Goal: Complete application form: Complete application form

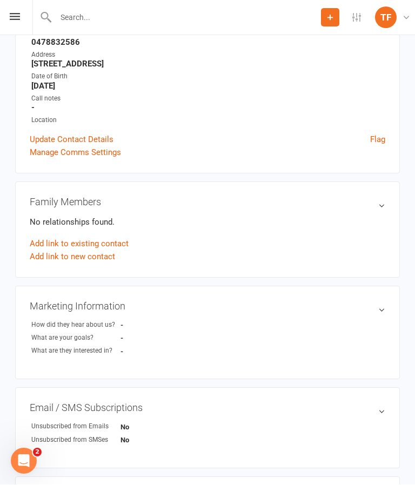
scroll to position [165, 0]
click at [17, 15] on icon at bounding box center [15, 16] width 10 height 7
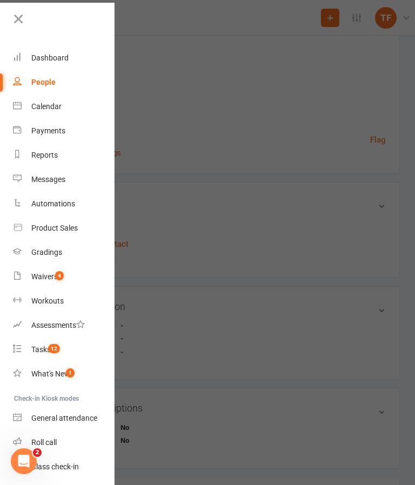
click at [219, 144] on div at bounding box center [207, 242] width 415 height 485
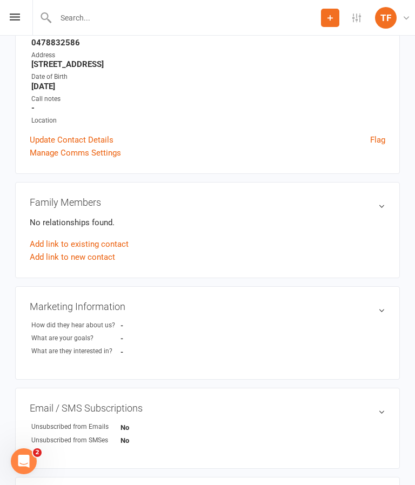
click at [13, 18] on icon at bounding box center [15, 16] width 10 height 7
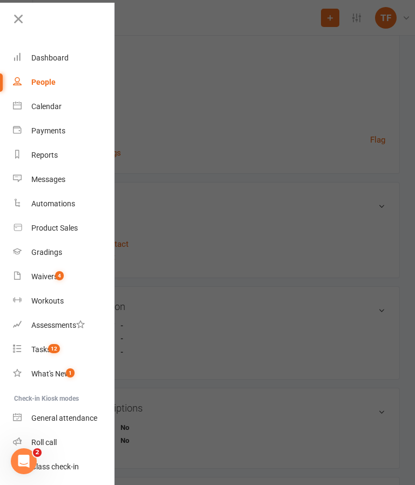
click at [65, 278] on link "Waivers 4" at bounding box center [64, 276] width 102 height 24
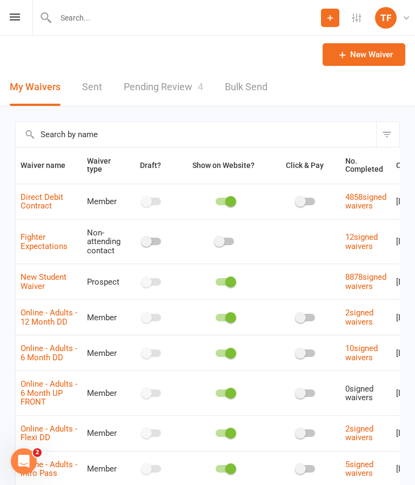
click at [160, 94] on link "Pending Review 4" at bounding box center [163, 87] width 79 height 37
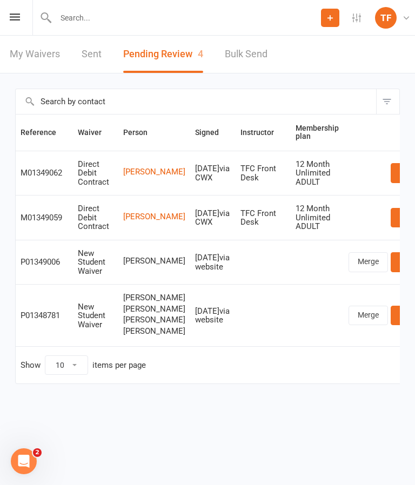
click at [390, 260] on link "Review" at bounding box center [411, 261] width 42 height 19
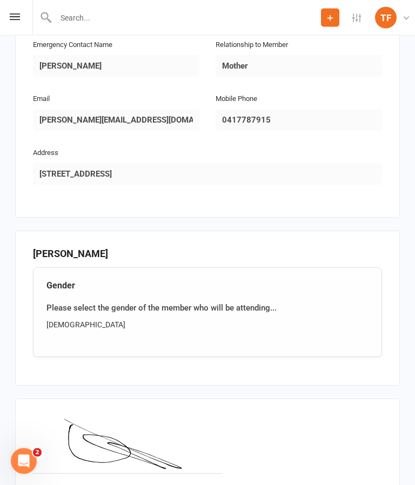
scroll to position [648, 0]
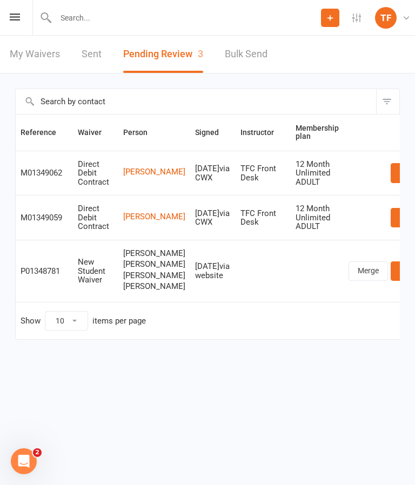
click at [223, 23] on input "text" at bounding box center [186, 17] width 268 height 15
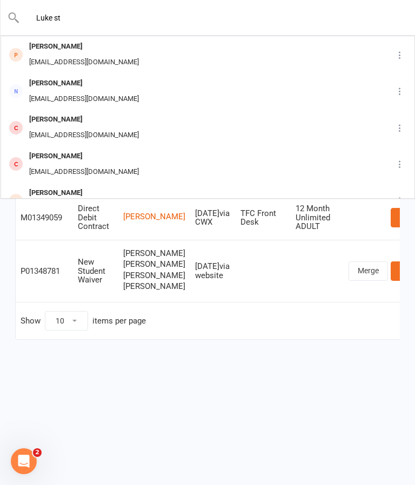
type input "Luke st"
click at [276, 32] on div "[PERSON_NAME] st [PERSON_NAME] [EMAIL_ADDRESS][DOMAIN_NAME] [PERSON_NAME] [PERS…" at bounding box center [207, 17] width 415 height 35
click at [285, 46] on div "[PERSON_NAME] [EMAIL_ADDRESS][DOMAIN_NAME]" at bounding box center [191, 55] width 379 height 36
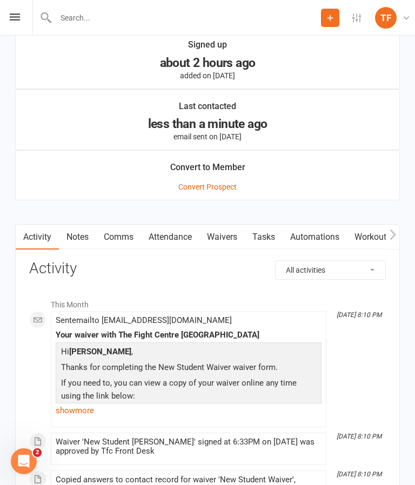
click at [228, 239] on link "Waivers" at bounding box center [221, 237] width 45 height 25
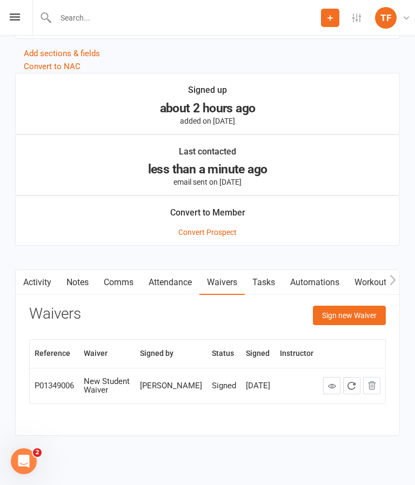
click at [350, 325] on button "Sign new Waiver" at bounding box center [349, 314] width 73 height 19
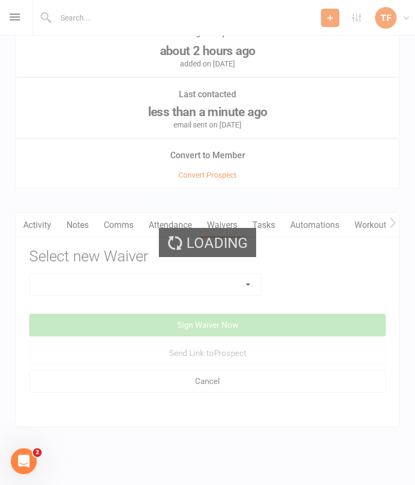
scroll to position [1061, 0]
click at [223, 281] on select at bounding box center [145, 285] width 231 height 22
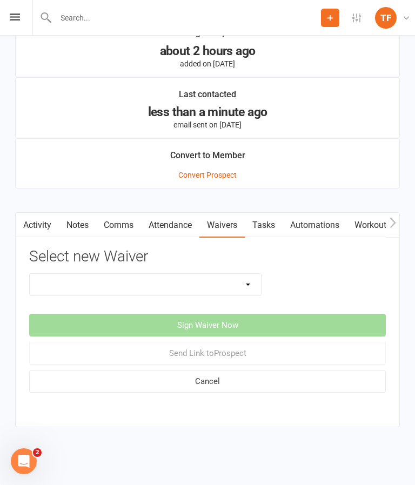
select select "2207"
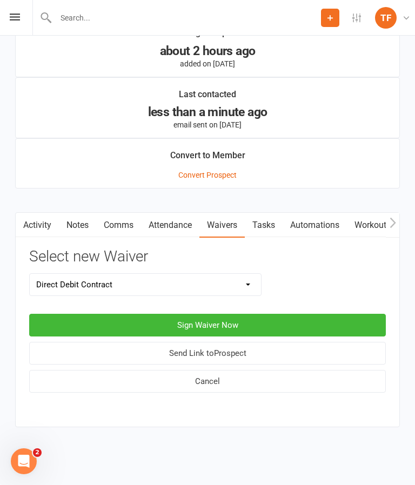
click at [287, 314] on button "Sign Waiver Now" at bounding box center [207, 325] width 356 height 23
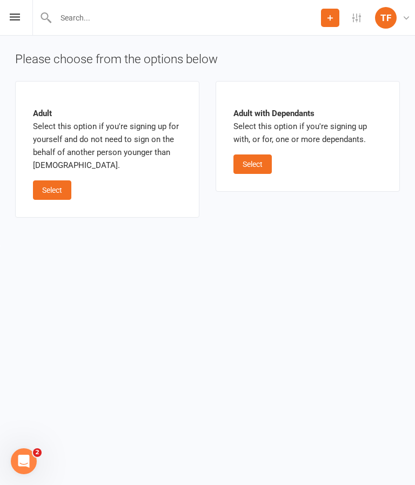
click at [51, 189] on button "Select" at bounding box center [52, 189] width 38 height 19
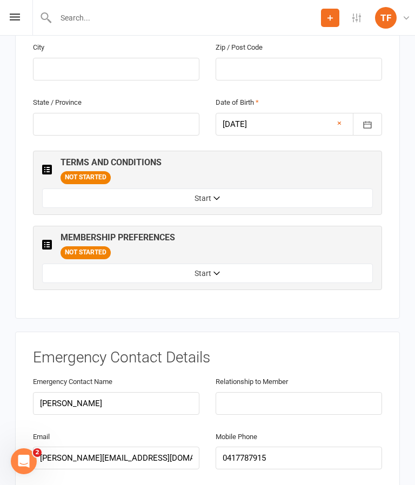
scroll to position [541, 0]
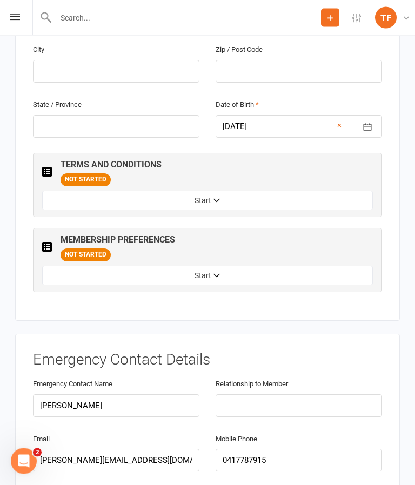
click at [313, 191] on button "Start" at bounding box center [207, 200] width 330 height 19
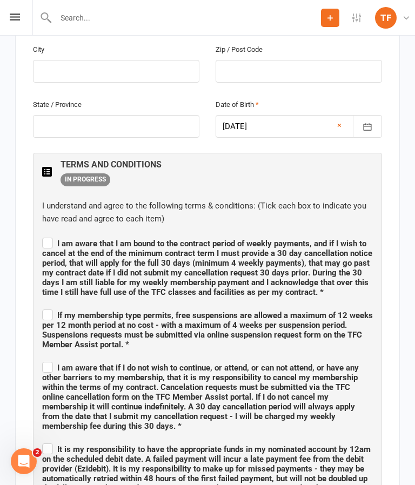
click at [54, 239] on span "I am aware that I am bound to the contract period of weekly payments, and if I …" at bounding box center [207, 268] width 330 height 58
click at [54, 234] on input "I am aware that I am bound to the contract period of weekly payments, and if I …" at bounding box center [207, 234] width 330 height 0
checkbox input "true"
click at [50, 307] on label "If my membership type permits, free suspensions are allowed a maximum of 12 wee…" at bounding box center [207, 328] width 330 height 42
click at [50, 305] on input "If my membership type permits, free suspensions are allowed a maximum of 12 wee…" at bounding box center [207, 305] width 330 height 0
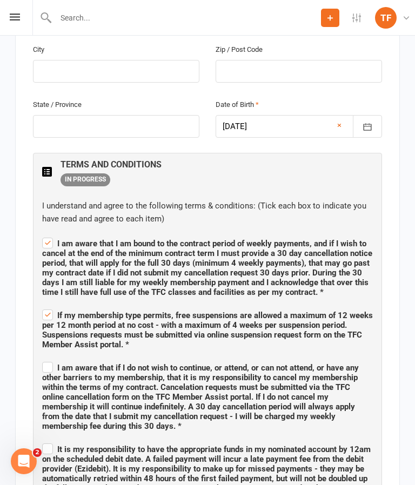
checkbox input "true"
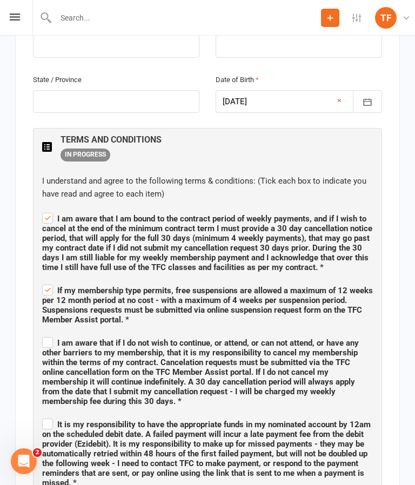
click at [50, 335] on label "I am aware that if I do not wish to continue, or attend, or can not attend, or …" at bounding box center [207, 370] width 330 height 71
click at [50, 333] on input "I am aware that if I do not wish to continue, or attend, or can not attend, or …" at bounding box center [207, 333] width 330 height 0
checkbox input "true"
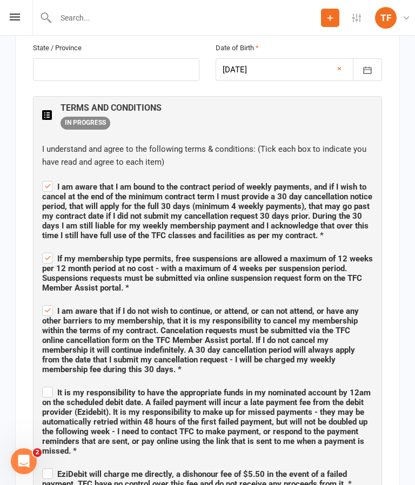
click at [49, 384] on label "It is my responsibility to have the appropriate funds in my nominated account b…" at bounding box center [207, 419] width 330 height 71
click at [49, 383] on input "It is my responsibility to have the appropriate funds in my nominated account b…" at bounding box center [207, 383] width 330 height 0
checkbox input "true"
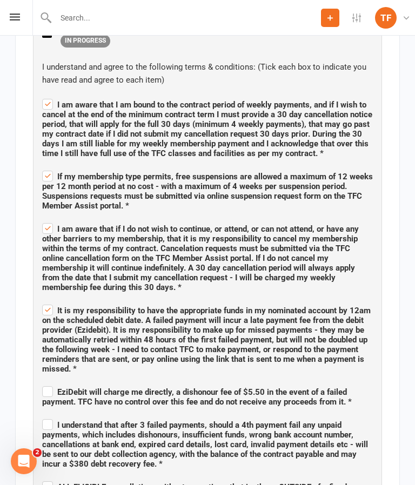
click at [50, 417] on label "I understand that after 3 failed payments, should a 4th payment fail any unpaid…" at bounding box center [207, 443] width 330 height 52
click at [50, 415] on input "I understand that after 3 failed payments, should a 4th payment fail any unpaid…" at bounding box center [207, 415] width 330 height 0
checkbox input "true"
click at [53, 387] on span "EziDebit will charge me directly, a dishonour fee of $5.50 in the event of a fa…" at bounding box center [196, 396] width 309 height 19
click at [53, 382] on input "EziDebit will charge me directly, a dishonour fee of $5.50 in the event of a fa…" at bounding box center [207, 382] width 330 height 0
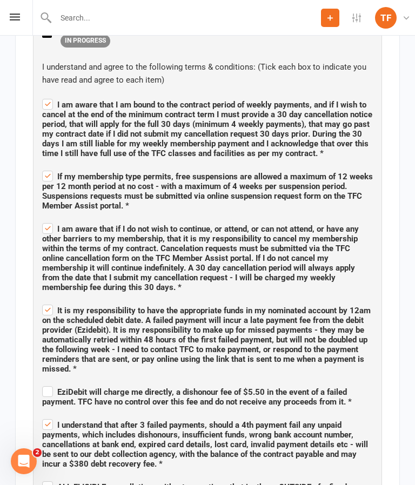
checkbox input "true"
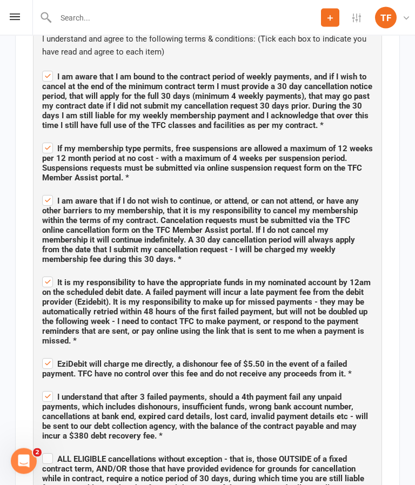
scroll to position [708, 0]
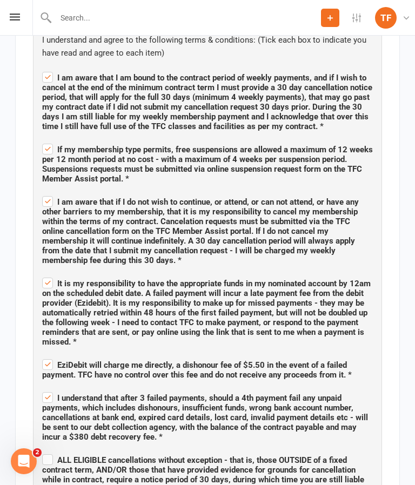
click at [47, 452] on label "ALL ELIGIBLE cancellations without exception - that is, those OUTSIDE of a fixe…" at bounding box center [207, 483] width 330 height 62
click at [47, 450] on input "ALL ELIGIBLE cancellations without exception - that is, those OUTSIDE of a fixe…" at bounding box center [207, 450] width 330 height 0
checkbox input "true"
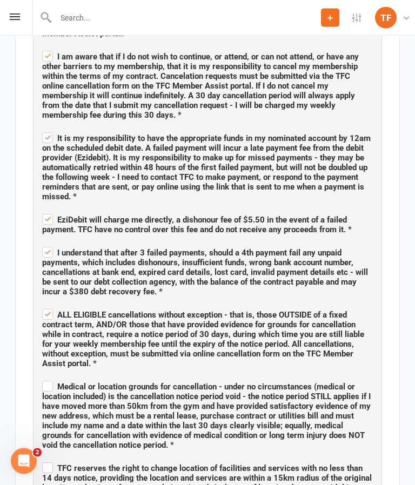
click at [52, 379] on label "Medical or location grounds for cancellation - under no circumstances (medical …" at bounding box center [207, 414] width 330 height 71
click at [52, 377] on input "Medical or location grounds for cancellation - under no circumstances (medical …" at bounding box center [207, 377] width 330 height 0
checkbox input "true"
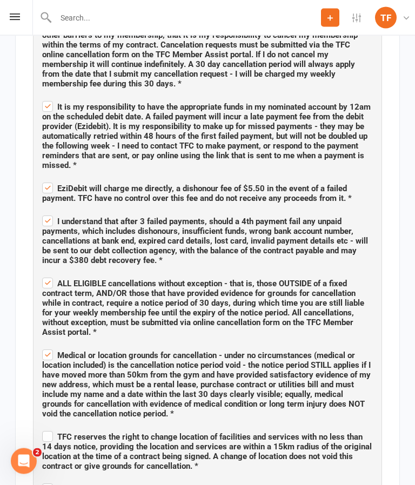
click at [52, 429] on label "TFC reserves the right to change location of facilities and services with no le…" at bounding box center [207, 450] width 330 height 42
click at [52, 427] on input "TFC reserves the right to change location of facilities and services with no le…" at bounding box center [207, 427] width 330 height 0
checkbox input "true"
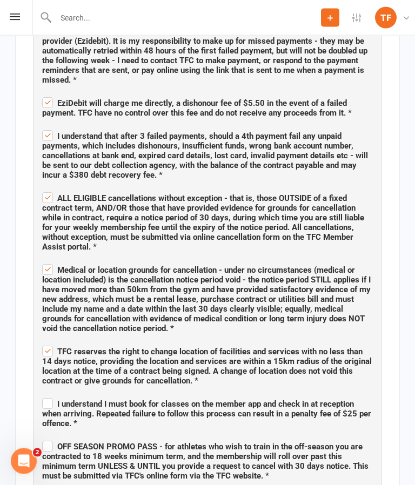
click at [50, 399] on span "I understand I must book for classes on the member app and check in at receptio…" at bounding box center [206, 413] width 329 height 29
click at [50, 395] on input "I understand I must book for classes on the member app and check in at receptio…" at bounding box center [207, 395] width 330 height 0
checkbox input "true"
click at [44, 438] on label "OFF SEASON PROMO PASS - for athletes who wish to train in the off-season you ar…" at bounding box center [207, 459] width 330 height 42
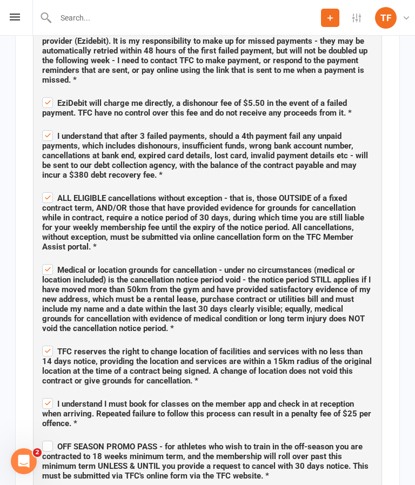
click at [44, 437] on input "OFF SEASON PROMO PASS - for athletes who wish to train in the off-season you ar…" at bounding box center [207, 437] width 330 height 0
checkbox input "true"
click at [50, 484] on input "[DATE] PASS ONLY - I understand this membership is only valid for classes befor…" at bounding box center [207, 489] width 330 height 0
checkbox input "true"
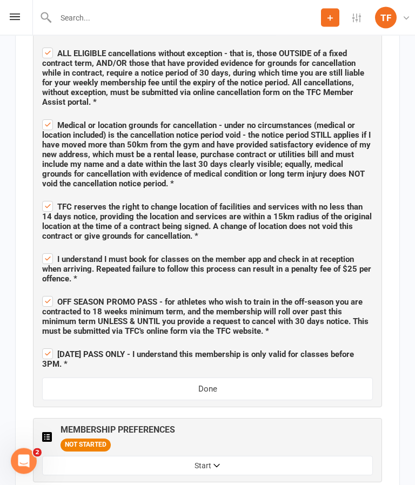
scroll to position [1114, 0]
click at [300, 456] on button "Start" at bounding box center [207, 465] width 330 height 19
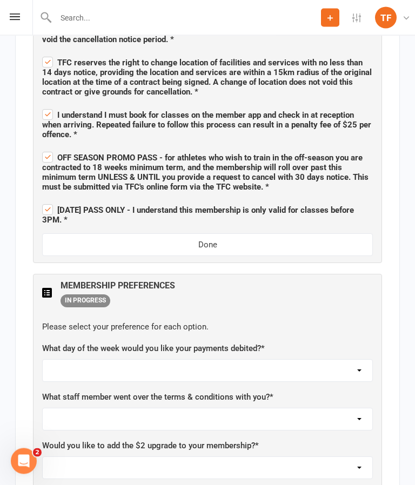
click at [330, 360] on select "[DATE] [DATE] [DATE] [DATE] [DATE]" at bounding box center [207, 371] width 329 height 22
select select "[DATE]"
click at [304, 359] on select "[DATE] [DATE] [DATE] [DATE] [DATE]" at bounding box center [207, 370] width 329 height 22
click at [290, 408] on select "Not sure [PERSON_NAME] [PERSON_NAME] [PERSON_NAME] [PERSON_NAME] [PERSON_NAME] …" at bounding box center [207, 419] width 329 height 22
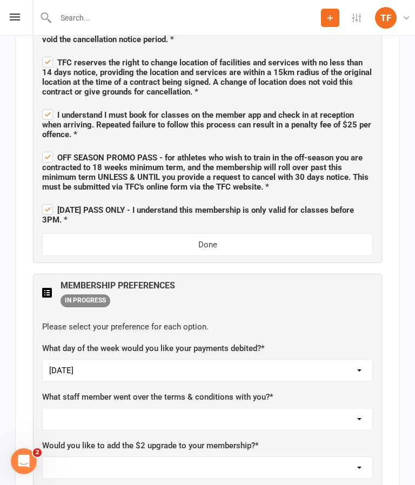
select select "[PERSON_NAME]"
click at [285, 457] on select "Yes, please add Not at this time" at bounding box center [207, 468] width 329 height 22
select select "Not at this time"
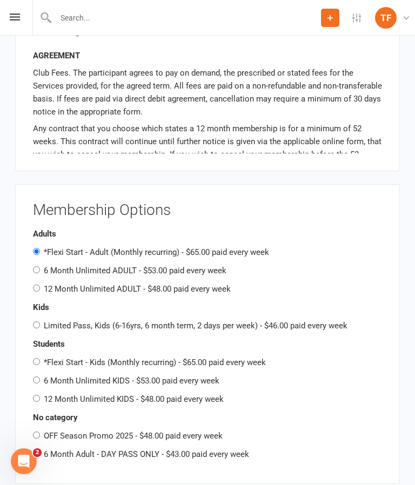
scroll to position [2053, 0]
click at [40, 432] on input "OFF Season Promo 2025 - $48.00 paid every week" at bounding box center [36, 435] width 7 height 7
radio input "true"
radio input "false"
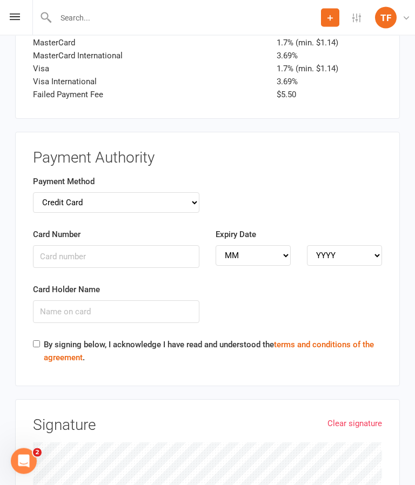
scroll to position [2734, 0]
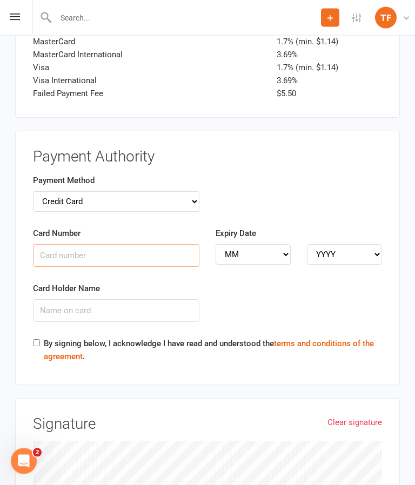
click at [143, 244] on input "Card Number" at bounding box center [116, 255] width 166 height 23
type input "[CREDIT_CARD_NUMBER]"
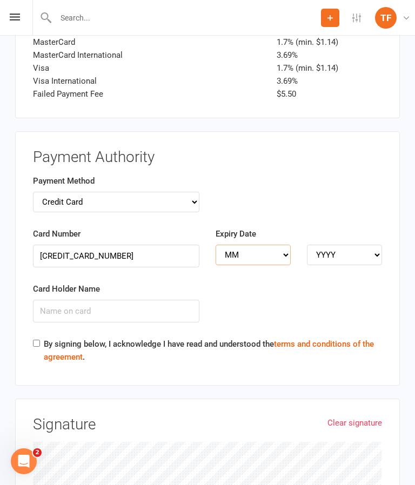
click at [260, 244] on select "MM 01 02 03 04 05 06 07 08 09 10 11 12" at bounding box center [252, 254] width 75 height 21
select select "08"
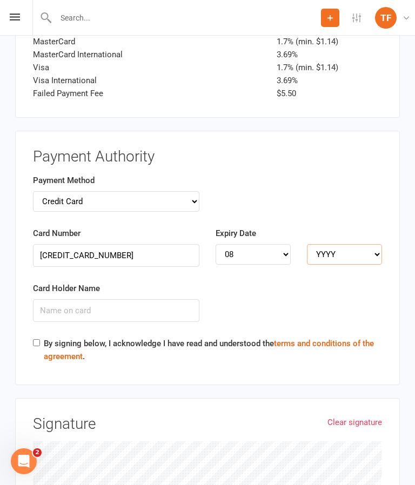
click at [358, 244] on select "YYYY 2025 2026 2027 2028 2029 2030 2031 2032 2033 2034" at bounding box center [344, 254] width 75 height 21
click at [361, 244] on select "YYYY 2025 2026 2027 2028 2029 2030 2031 2032 2033 2034" at bounding box center [344, 254] width 75 height 21
click at [364, 244] on select "YYYY 2025 2026 2027 2028 2029 2030 2031 2032 2033 2034" at bounding box center [344, 254] width 75 height 21
select select "2027"
click at [148, 299] on input "Card Holder Name" at bounding box center [116, 310] width 166 height 23
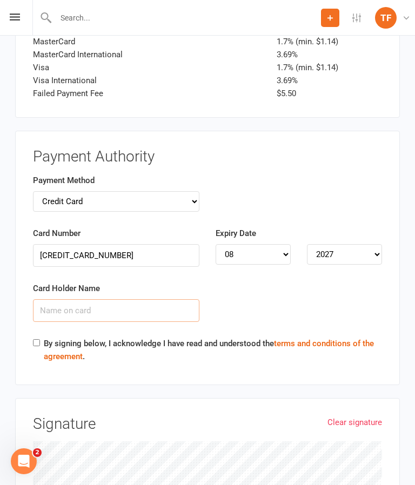
scroll to position [2734, 0]
type input "[PERSON_NAME]"
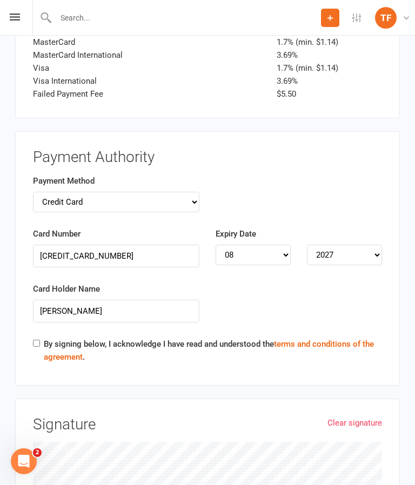
click at [35, 339] on input "By signing below, I acknowledge I have read and understood the terms and condit…" at bounding box center [36, 342] width 7 height 7
checkbox input "true"
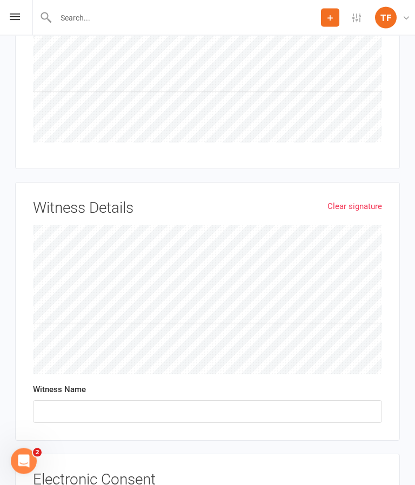
scroll to position [3183, 0]
click at [364, 199] on link "Clear signature" at bounding box center [354, 205] width 55 height 13
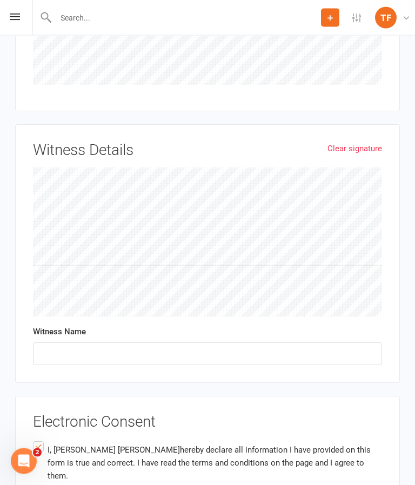
scroll to position [3244, 0]
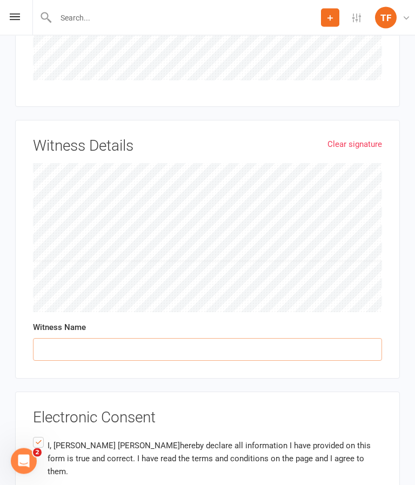
click at [243, 338] on input "text" at bounding box center [207, 349] width 349 height 23
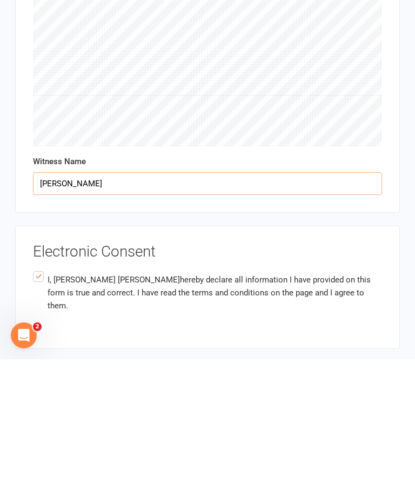
type input "[PERSON_NAME]"
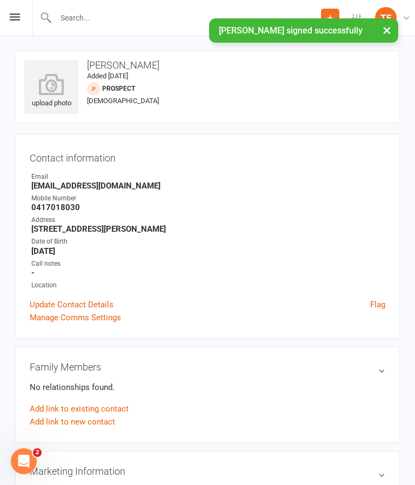
click at [55, 105] on div "upload photo" at bounding box center [51, 91] width 54 height 36
